Goal: Task Accomplishment & Management: Manage account settings

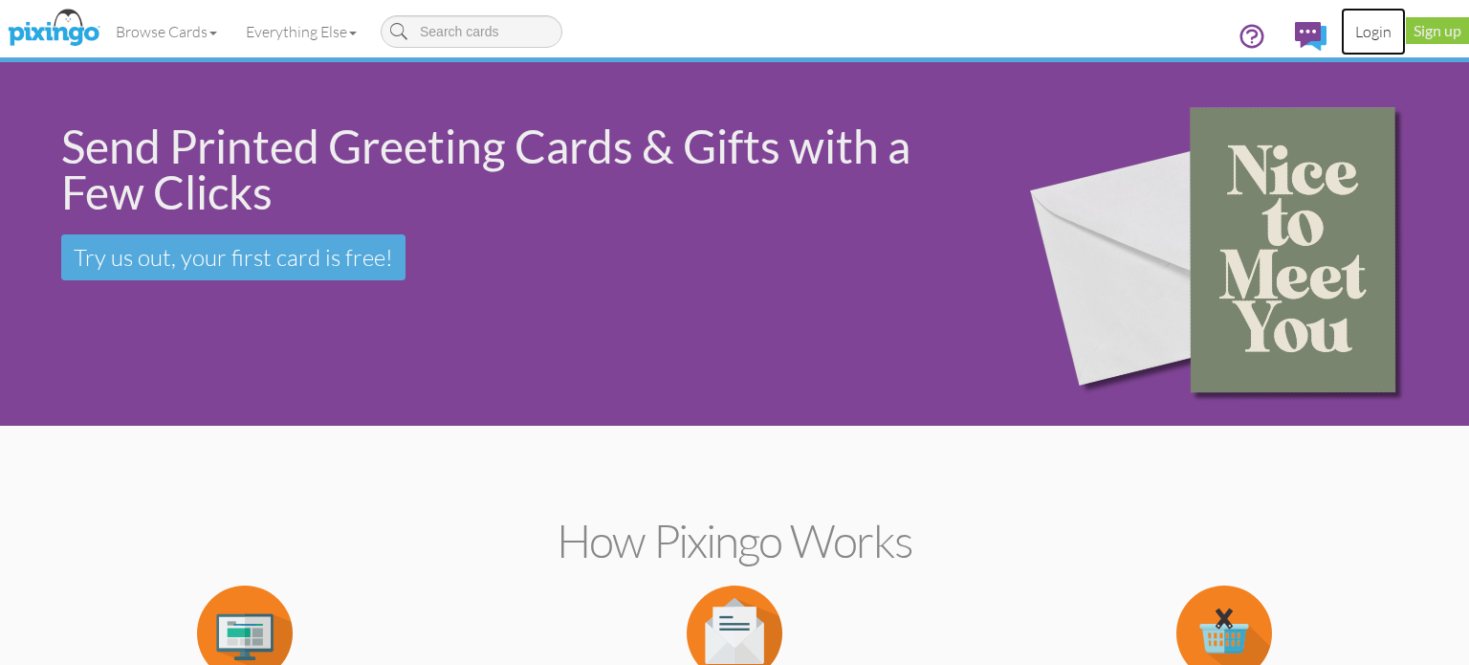
click at [1392, 39] on link "Login" at bounding box center [1373, 32] width 65 height 48
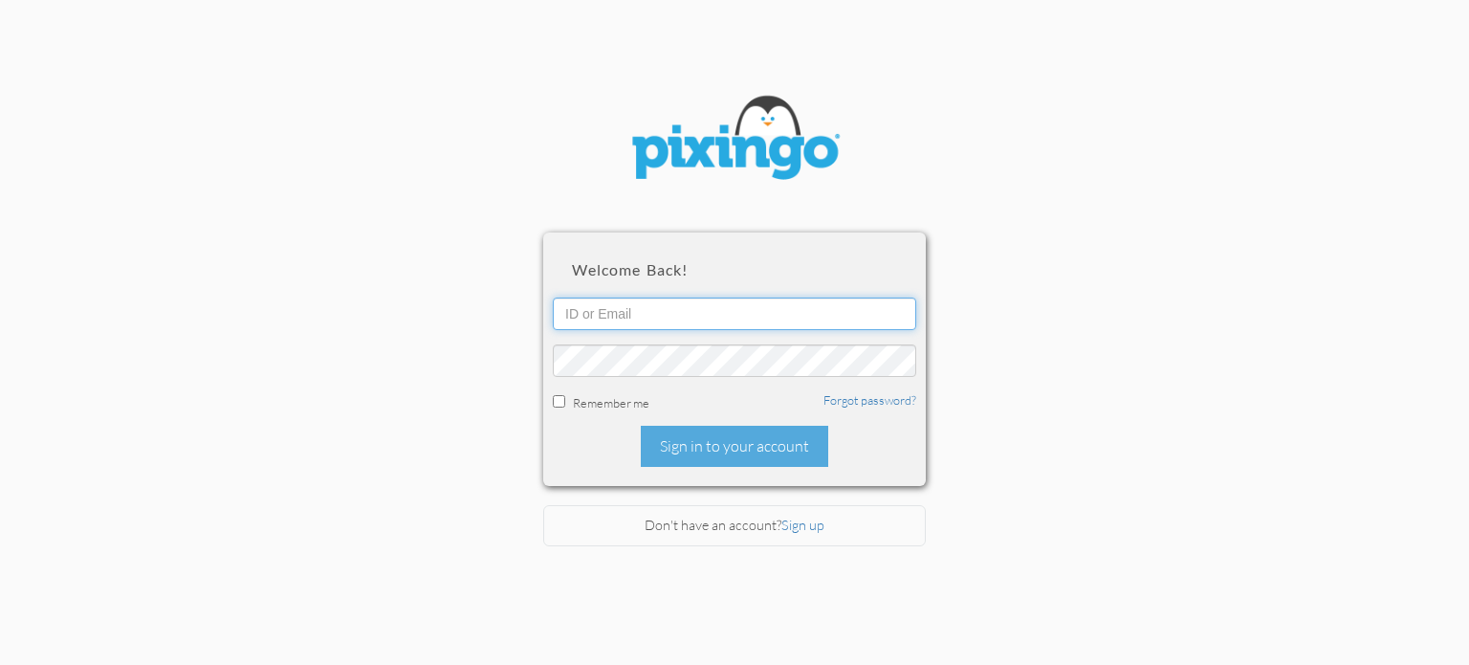
type input "[PERSON_NAME][EMAIL_ADDRESS][DOMAIN_NAME]"
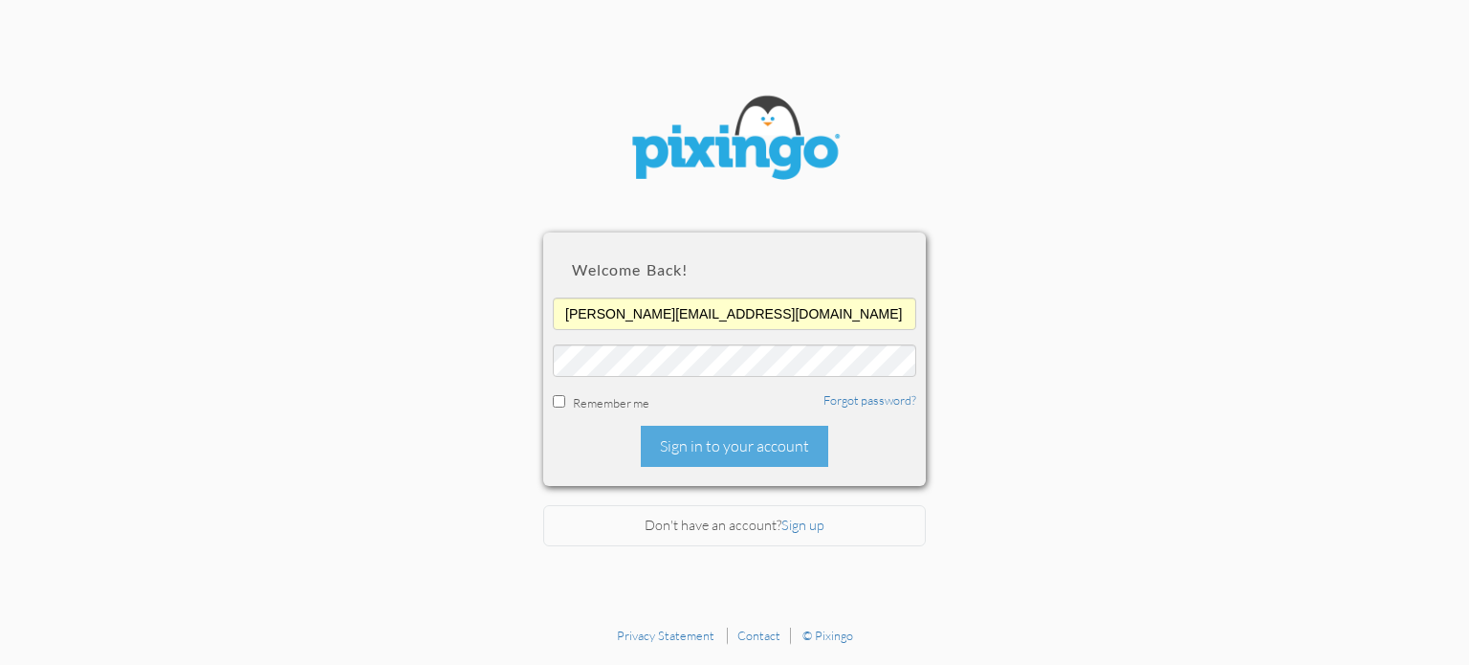
click at [536, 419] on section "Welcome back! [PERSON_NAME][EMAIL_ADDRESS][DOMAIN_NAME] Remember me Forgot pass…" at bounding box center [734, 308] width 1469 height 617
click at [558, 401] on input "checkbox" at bounding box center [559, 401] width 12 height 12
checkbox input "true"
click at [712, 453] on div "Sign in to your account" at bounding box center [734, 446] width 187 height 41
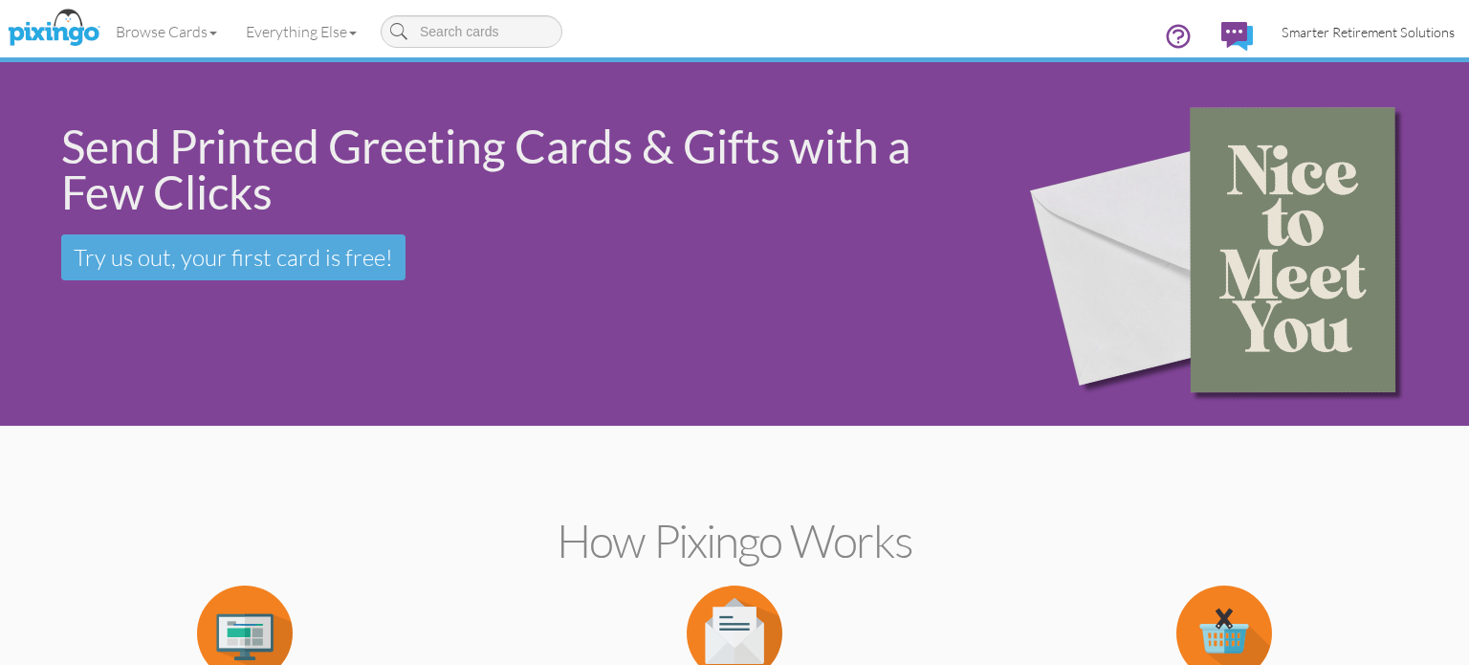
click at [1333, 53] on link "Smarter Retirement Solutions" at bounding box center [1368, 32] width 202 height 49
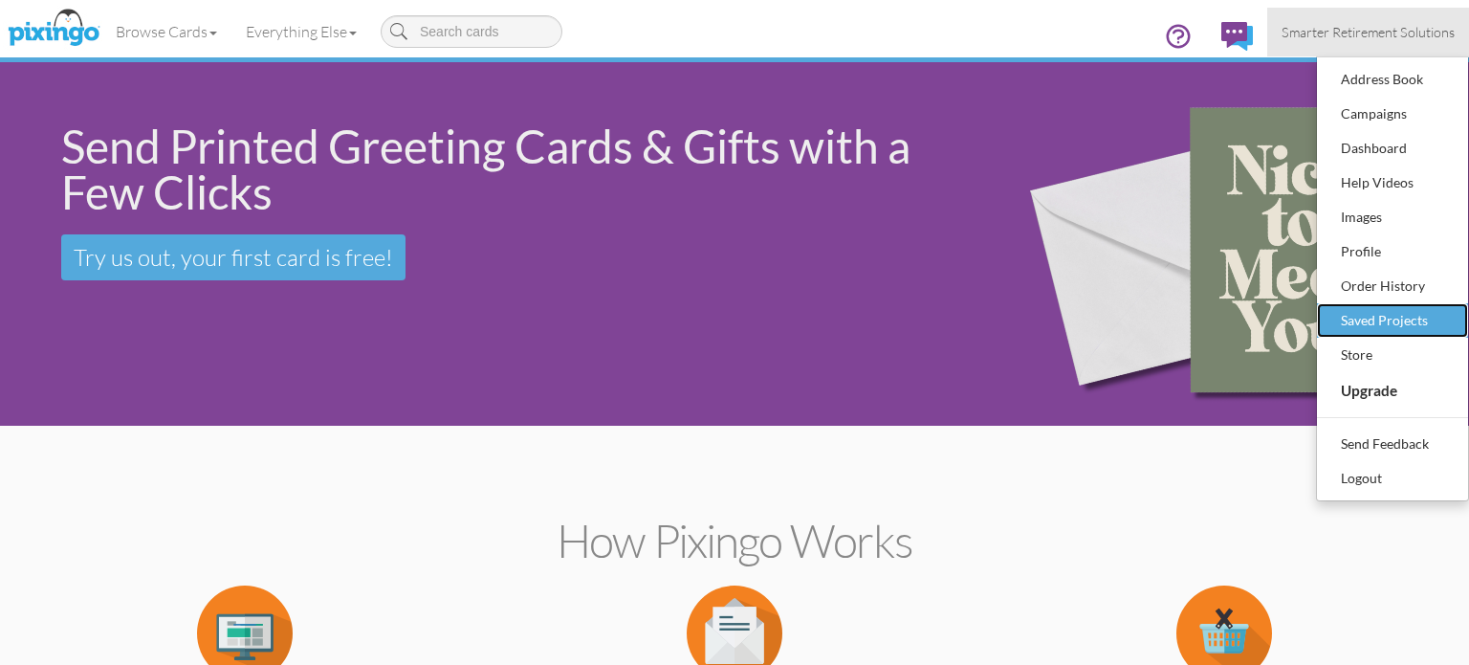
click at [1387, 319] on div "Saved Projects" at bounding box center [1392, 320] width 113 height 29
